Goal: Information Seeking & Learning: Find specific page/section

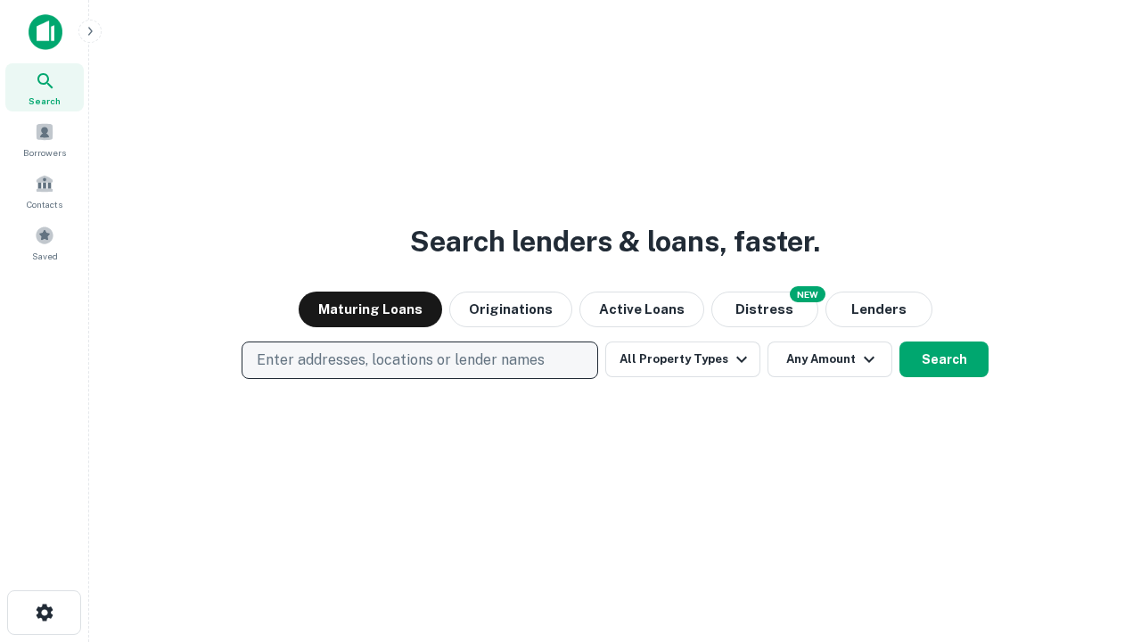
click at [419, 360] on p "Enter addresses, locations or lender names" at bounding box center [401, 359] width 288 height 21
type input "**********"
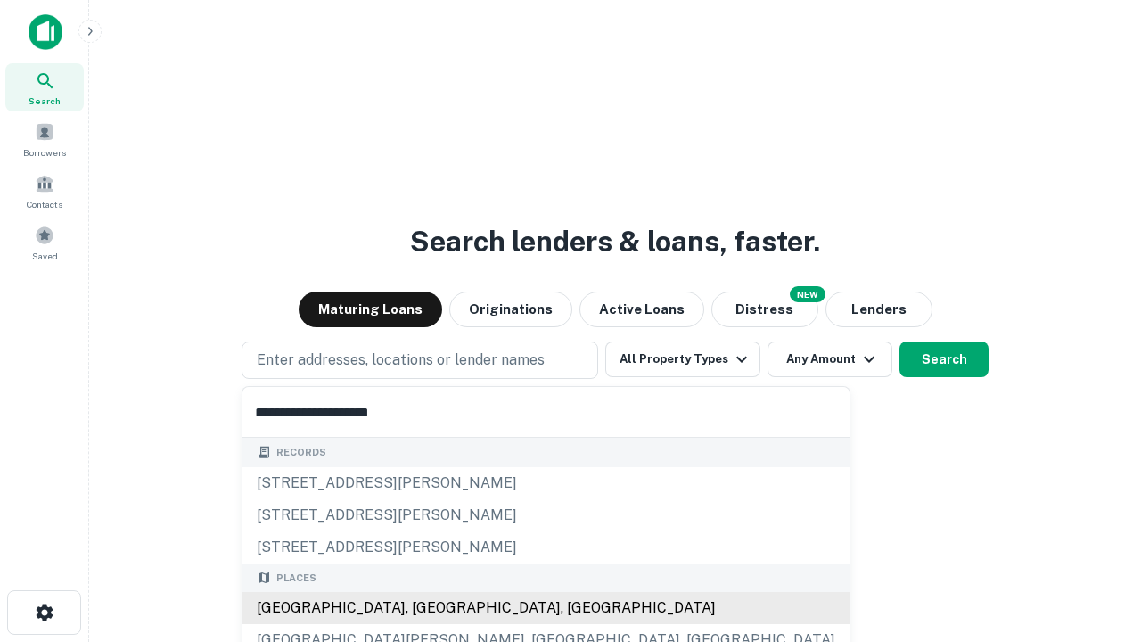
click at [426, 608] on div "Santa Monica, CA, USA" at bounding box center [545, 608] width 607 height 32
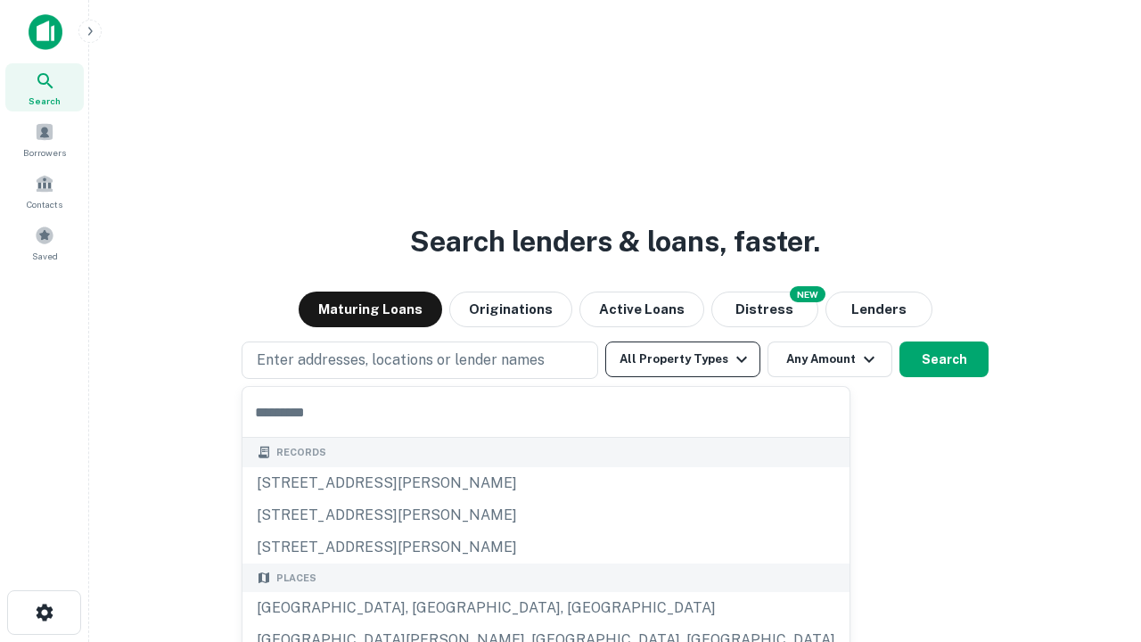
click at [683, 359] on button "All Property Types" at bounding box center [682, 359] width 155 height 36
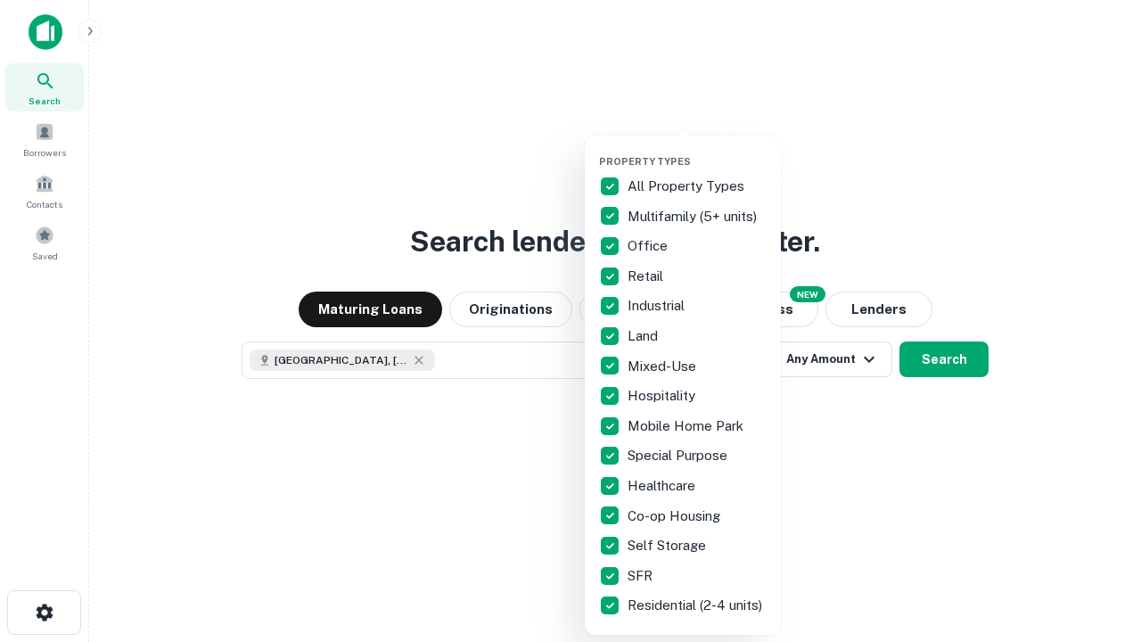
click at [697, 150] on button "button" at bounding box center [697, 150] width 196 height 1
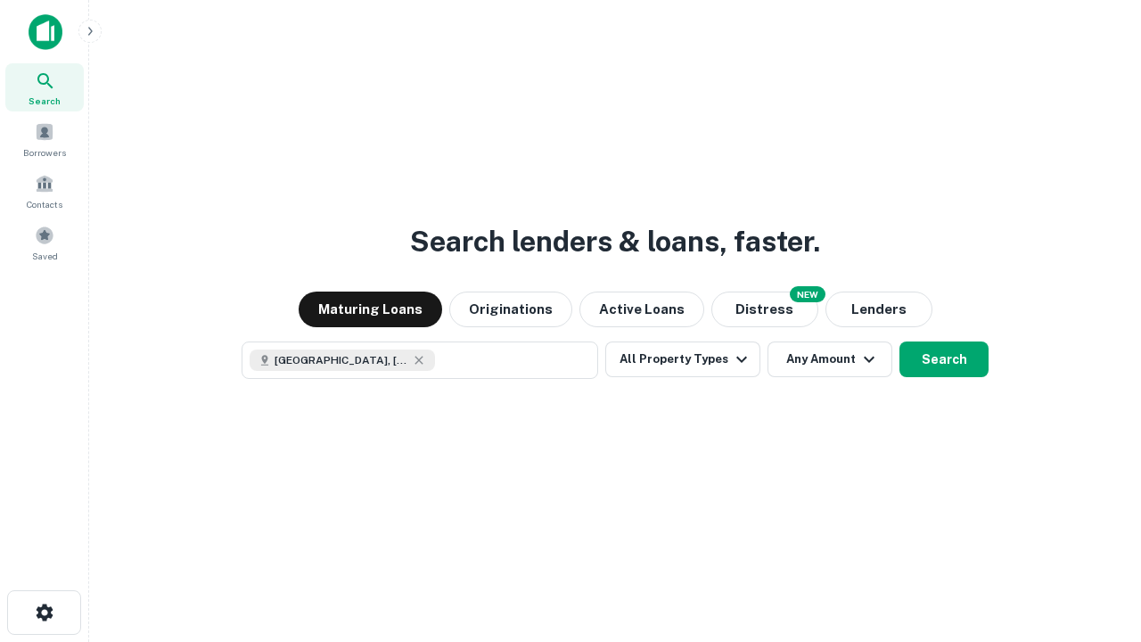
scroll to position [29, 0]
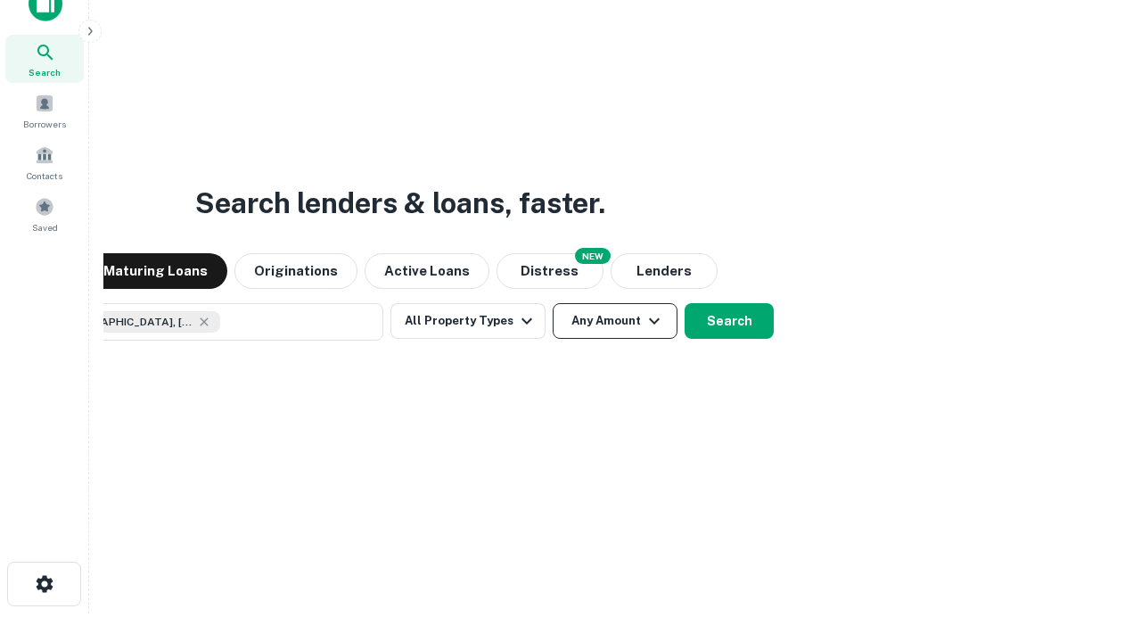
click at [553, 303] on button "Any Amount" at bounding box center [615, 321] width 125 height 36
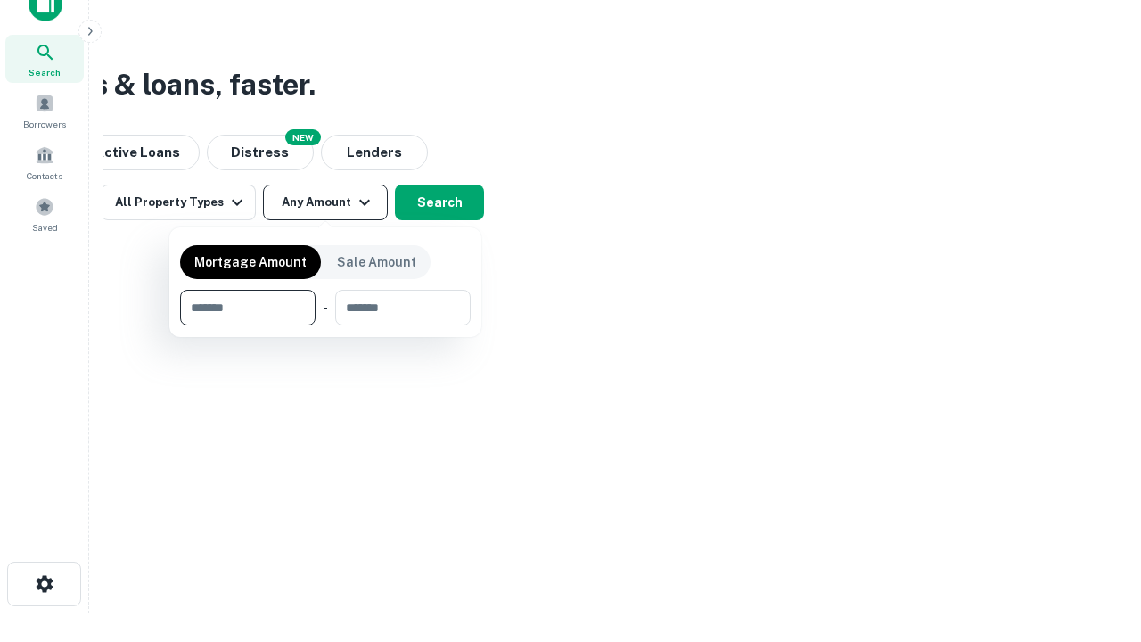
type input "*******"
click at [325, 325] on button "button" at bounding box center [325, 325] width 291 height 1
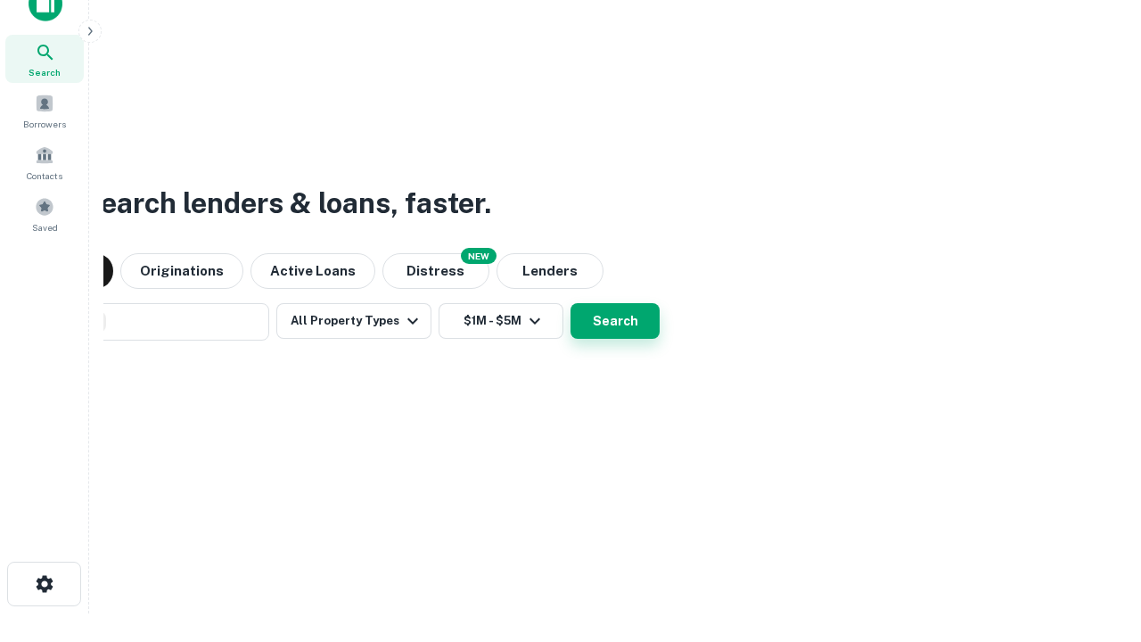
click at [570, 303] on button "Search" at bounding box center [614, 321] width 89 height 36
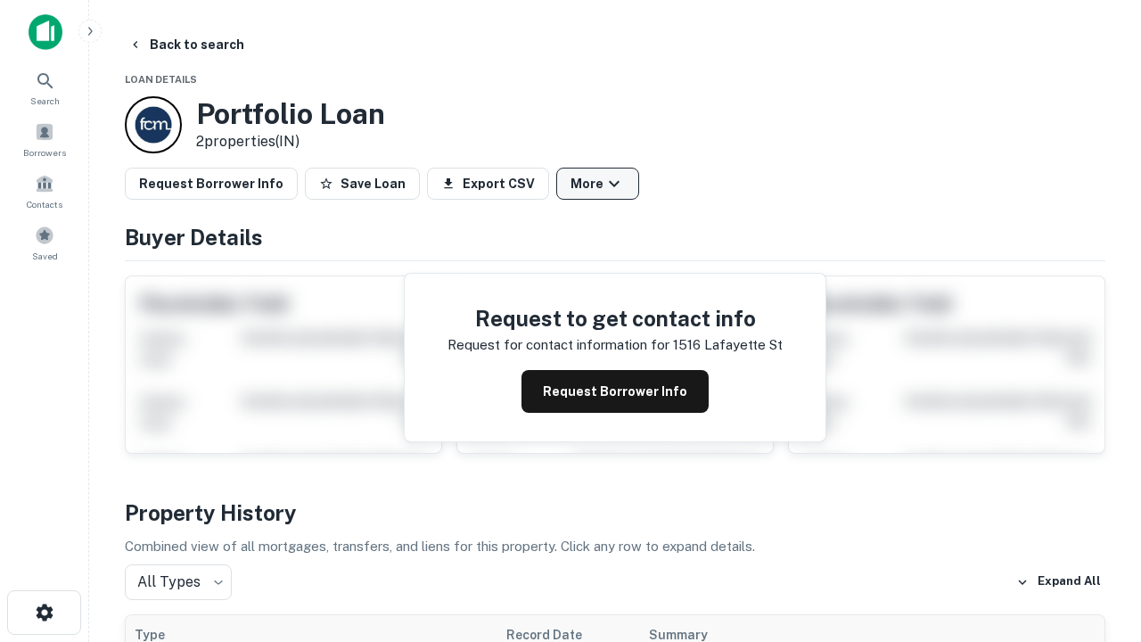
click at [597, 184] on button "More" at bounding box center [597, 184] width 83 height 32
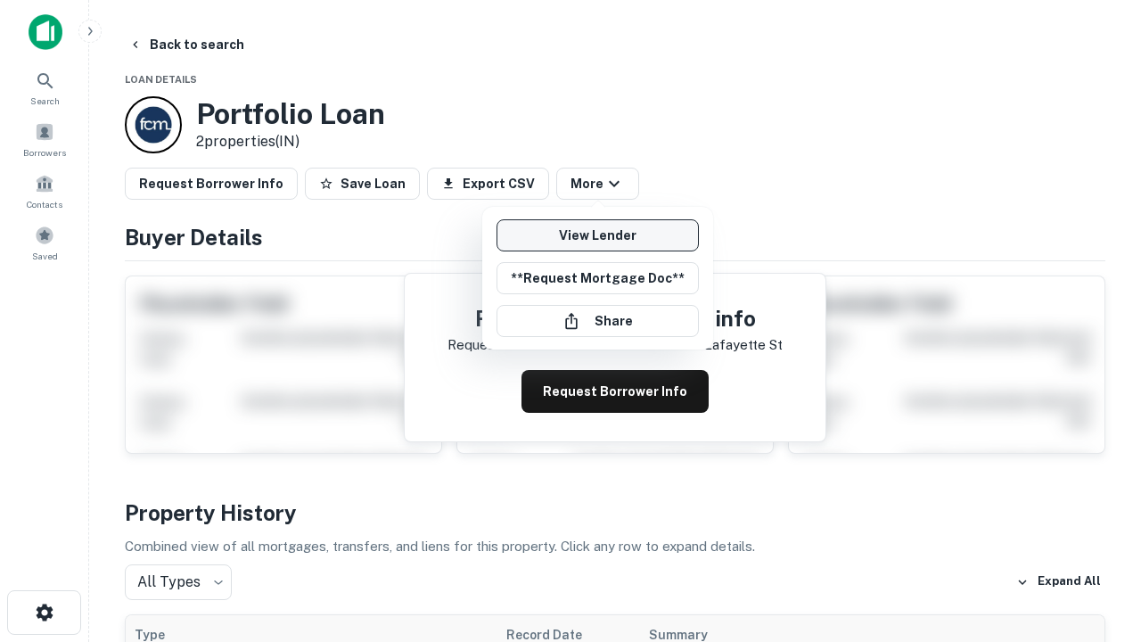
click at [597, 235] on link "View Lender" at bounding box center [597, 235] width 202 height 32
